Goal: Task Accomplishment & Management: Use online tool/utility

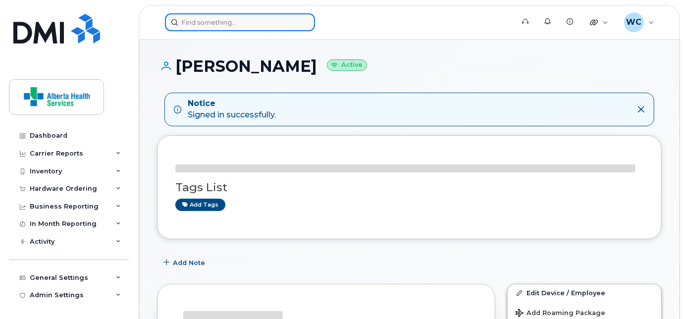
click at [207, 18] on input at bounding box center [240, 22] width 150 height 18
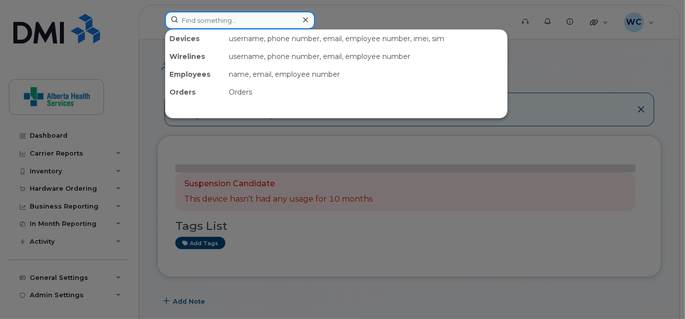
paste input "4038947600"
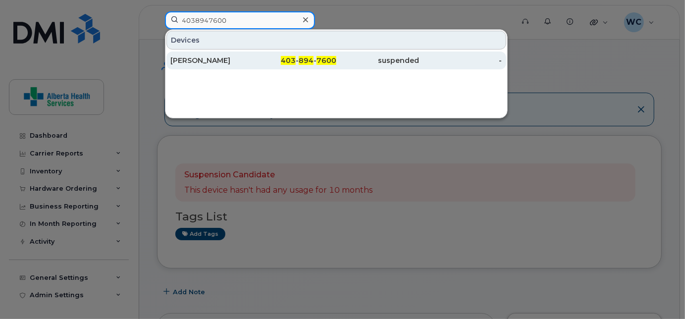
type input "4038947600"
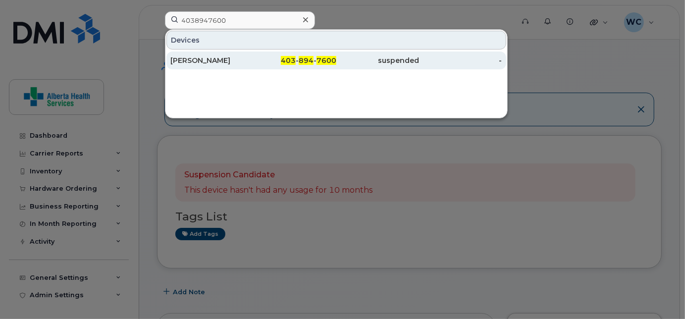
click at [259, 58] on div "403 - 894 - 7600" at bounding box center [294, 60] width 83 height 10
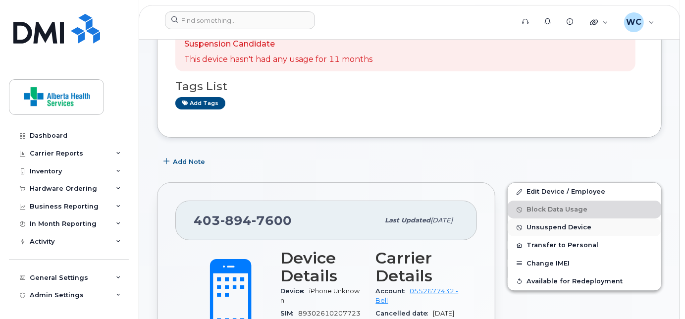
click at [568, 226] on span "Unsuspend Device" at bounding box center [559, 227] width 65 height 7
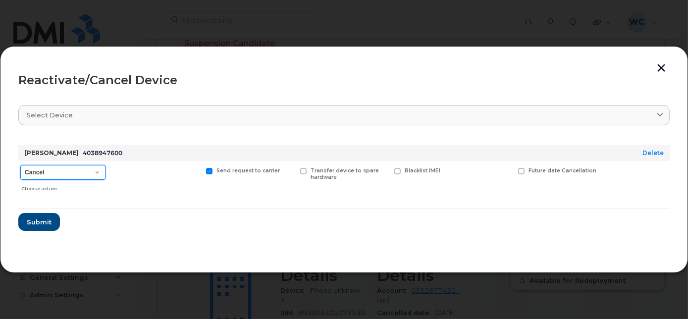
click at [67, 171] on select "Cancel Suspend - Extend Suspension Reactivate" at bounding box center [62, 172] width 85 height 15
select select "[object Object]"
click at [20, 165] on select "Cancel Suspend - Extend Suspension Reactivate" at bounding box center [62, 172] width 85 height 15
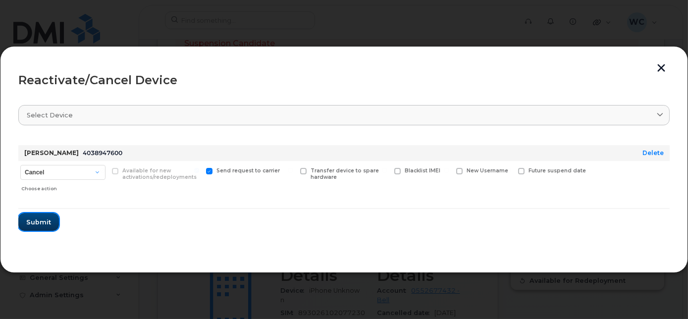
click at [46, 224] on span "Submit" at bounding box center [38, 221] width 25 height 9
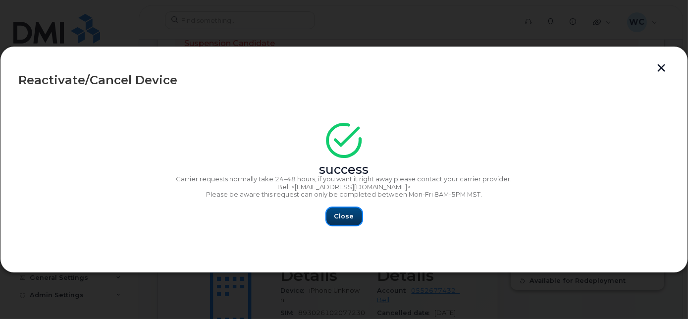
click at [338, 214] on span "Close" at bounding box center [344, 216] width 20 height 9
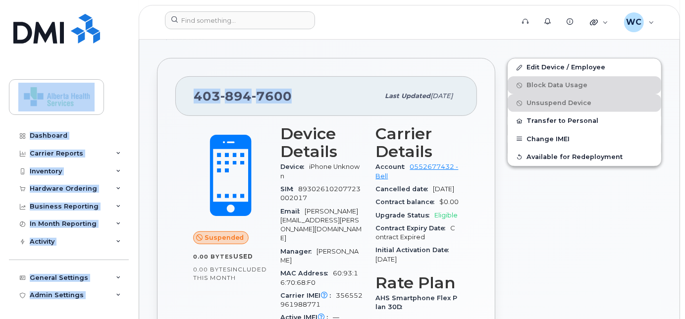
scroll to position [213, 0]
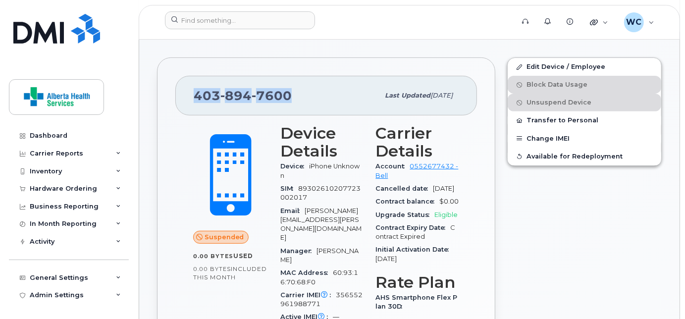
drag, startPoint x: 298, startPoint y: 103, endPoint x: 191, endPoint y: 92, distance: 107.1
click at [191, 92] on div "403 894 7600 Last updated Sep 11, 2025" at bounding box center [326, 96] width 302 height 40
copy span "403 894 7600"
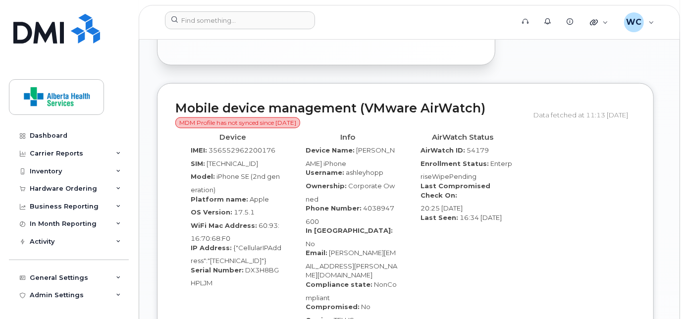
scroll to position [753, 0]
drag, startPoint x: 244, startPoint y: 256, endPoint x: 250, endPoint y: 274, distance: 19.6
click at [250, 274] on div "Serial Number: DX3H8BGHPLJM" at bounding box center [233, 276] width 100 height 22
copy span "DX3H8BGHPLJM"
